Goal: Navigation & Orientation: Find specific page/section

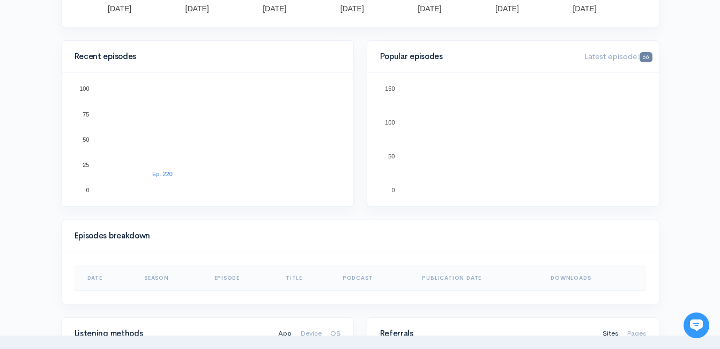
scroll to position [322, 0]
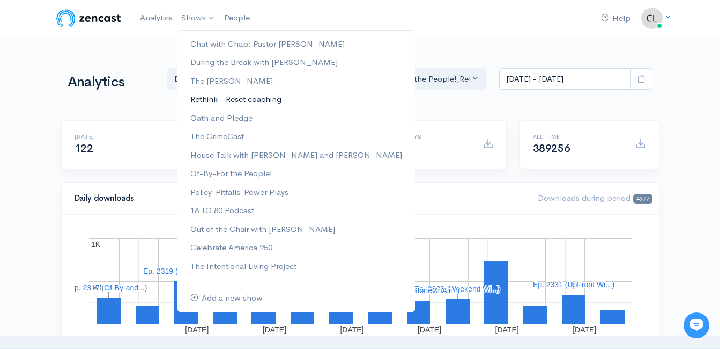
click at [225, 101] on link "Rethink - Reset coaching" at bounding box center [296, 99] width 238 height 19
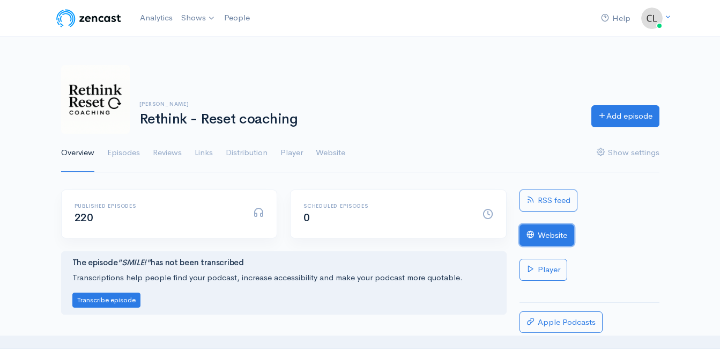
click at [561, 232] on link "Website" at bounding box center [547, 235] width 55 height 22
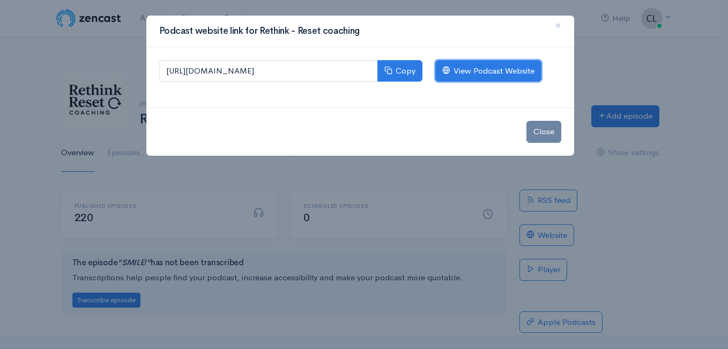
click at [513, 69] on link "View Podcast Website" at bounding box center [488, 71] width 106 height 22
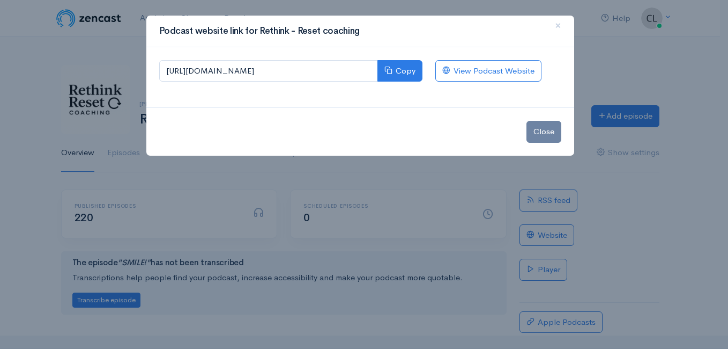
drag, startPoint x: 120, startPoint y: 36, endPoint x: 127, endPoint y: 28, distance: 10.2
click at [120, 34] on div "Podcast website link for Rethink - Reset coaching × https://dtb-podcast-coachin…" at bounding box center [364, 174] width 728 height 349
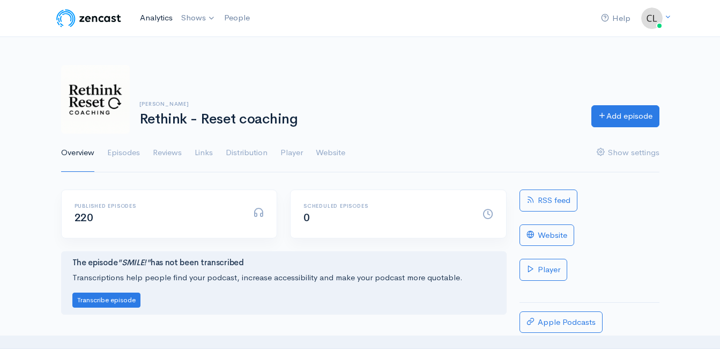
click at [144, 19] on link "Analytics" at bounding box center [156, 17] width 41 height 23
